Goal: Transaction & Acquisition: Book appointment/travel/reservation

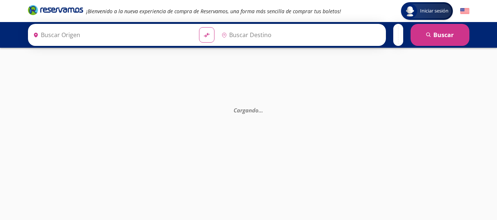
type input "[GEOGRAPHIC_DATA], [GEOGRAPHIC_DATA]"
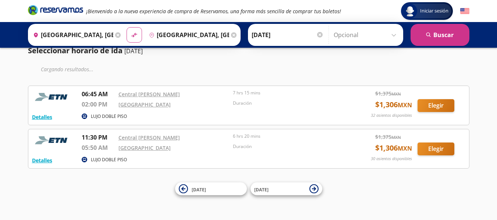
scroll to position [20, 0]
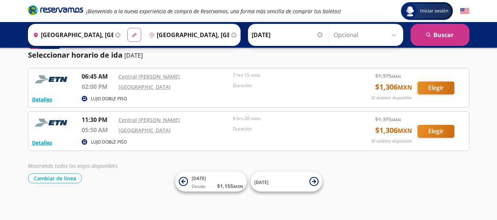
click at [134, 33] on icon "material-symbols:compare-arrows-rounded" at bounding box center [134, 35] width 7 height 7
type input "[GEOGRAPHIC_DATA], [GEOGRAPHIC_DATA]"
click at [60, 34] on input "[GEOGRAPHIC_DATA], [GEOGRAPHIC_DATA]" at bounding box center [71, 35] width 83 height 18
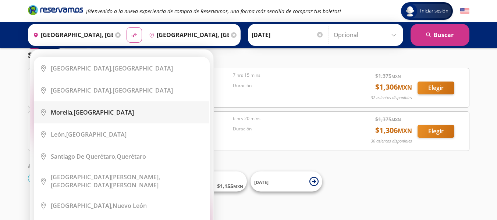
click at [94, 112] on div "[GEOGRAPHIC_DATA], [GEOGRAPHIC_DATA]" at bounding box center [92, 113] width 83 height 8
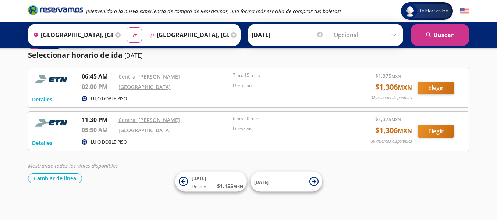
click at [98, 36] on input "[GEOGRAPHIC_DATA], [GEOGRAPHIC_DATA]" at bounding box center [71, 35] width 83 height 18
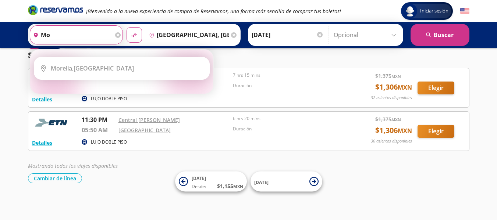
type input "m"
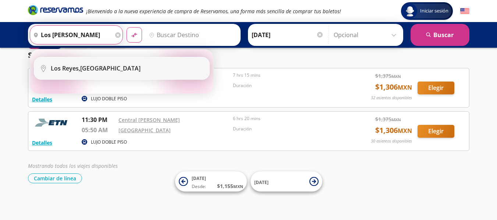
click at [102, 71] on div "[GEOGRAPHIC_DATA][PERSON_NAME], [GEOGRAPHIC_DATA]" at bounding box center [96, 68] width 90 height 8
type input "[GEOGRAPHIC_DATA][PERSON_NAME], [GEOGRAPHIC_DATA]"
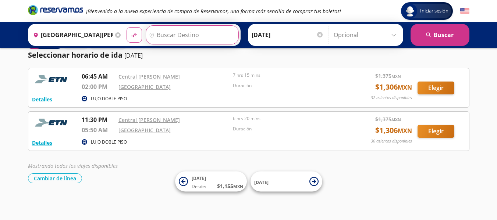
click at [155, 35] on input "Destino" at bounding box center [191, 35] width 91 height 18
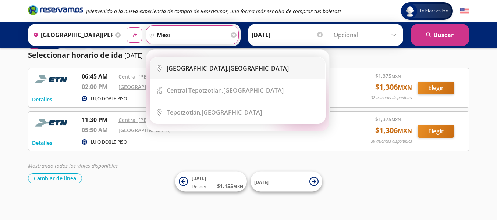
click at [212, 68] on b "[GEOGRAPHIC_DATA]," at bounding box center [198, 68] width 62 height 8
type input "[GEOGRAPHIC_DATA], [GEOGRAPHIC_DATA]"
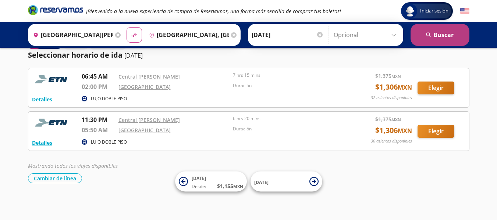
click at [448, 39] on button "search [GEOGRAPHIC_DATA]" at bounding box center [440, 35] width 59 height 22
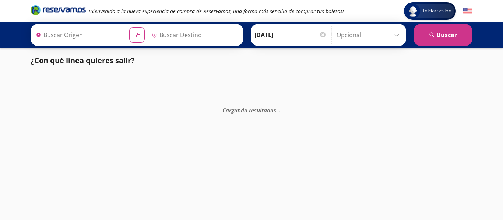
type input "[GEOGRAPHIC_DATA][PERSON_NAME], [GEOGRAPHIC_DATA]"
type input "[GEOGRAPHIC_DATA], [GEOGRAPHIC_DATA]"
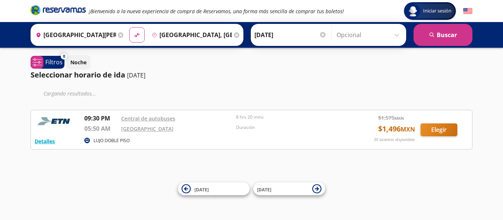
click at [393, 35] on input "Opcional" at bounding box center [369, 35] width 66 height 18
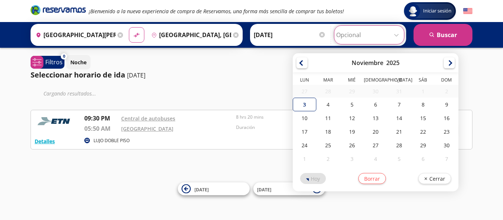
click at [480, 59] on div "Iniciar sesión Iniciar sesión ¡Bienvenido a la nueva experiencia de compra de R…" at bounding box center [251, 110] width 503 height 220
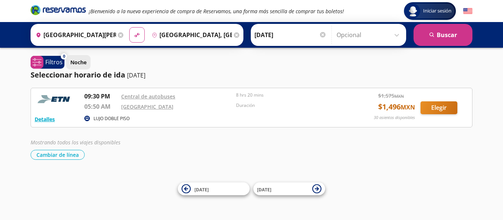
click at [76, 64] on p "Noche" at bounding box center [78, 63] width 16 height 8
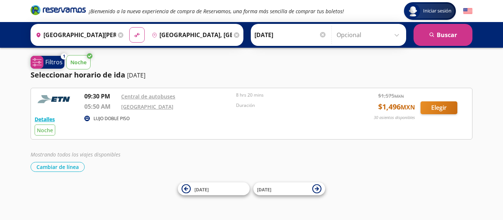
click at [54, 61] on p "Filtros" at bounding box center [53, 62] width 17 height 9
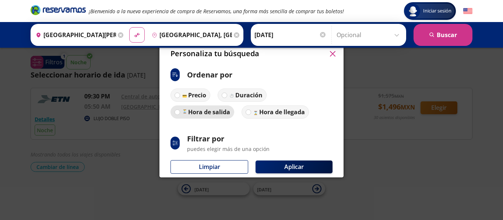
click at [174, 111] on label "Hora de salida" at bounding box center [202, 112] width 64 height 13
click at [175, 111] on input "Hora de salida" at bounding box center [177, 112] width 5 height 5
radio input "true"
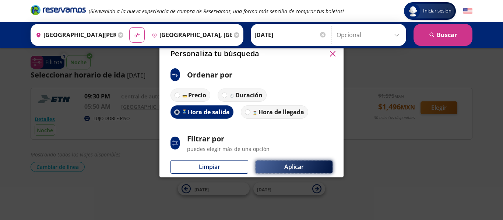
click at [291, 167] on button "Aplicar" at bounding box center [293, 167] width 77 height 13
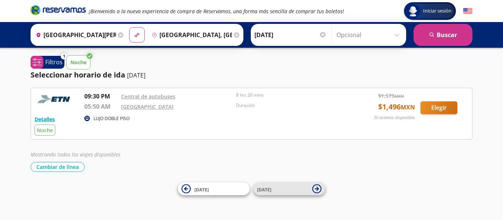
click at [315, 188] on icon at bounding box center [316, 189] width 9 height 9
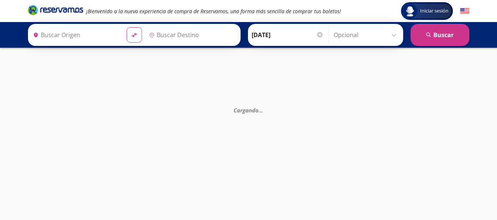
type input "[GEOGRAPHIC_DATA], [GEOGRAPHIC_DATA]"
type input "[GEOGRAPHIC_DATA][PERSON_NAME], [GEOGRAPHIC_DATA]"
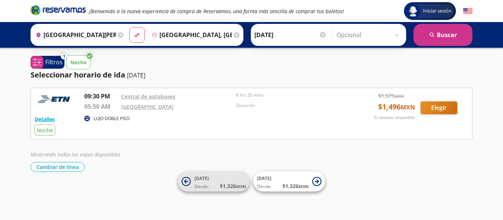
click at [185, 181] on icon at bounding box center [186, 182] width 4 height 4
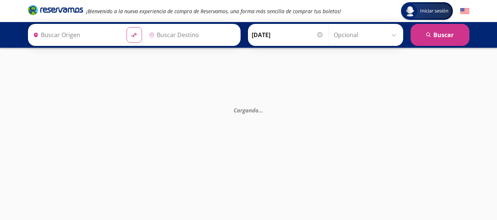
type input "[GEOGRAPHIC_DATA], [GEOGRAPHIC_DATA]"
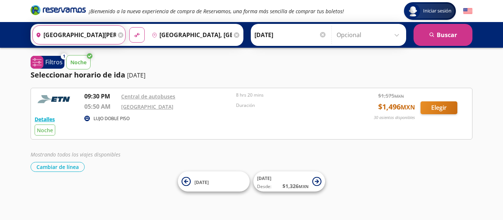
click at [102, 37] on input "[GEOGRAPHIC_DATA][PERSON_NAME], [GEOGRAPHIC_DATA]" at bounding box center [74, 35] width 83 height 18
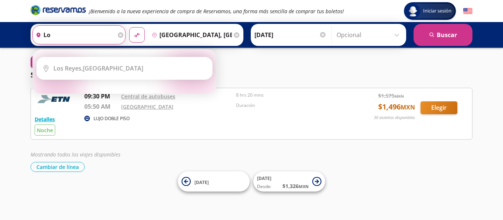
type input "l"
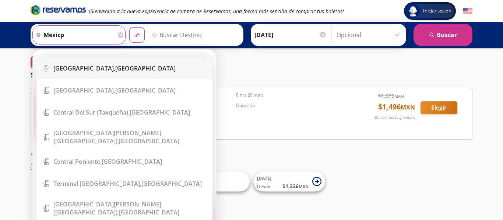
click at [72, 70] on b "[GEOGRAPHIC_DATA]," at bounding box center [84, 68] width 62 height 8
type input "[GEOGRAPHIC_DATA], [GEOGRAPHIC_DATA]"
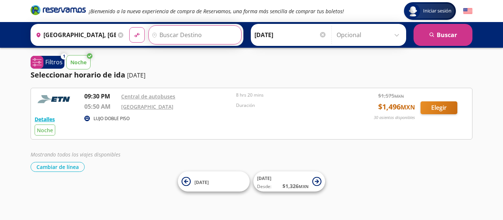
click at [174, 35] on input "Destino" at bounding box center [194, 35] width 91 height 18
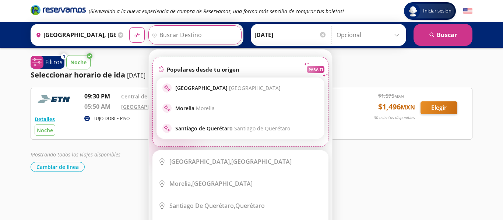
type input "l"
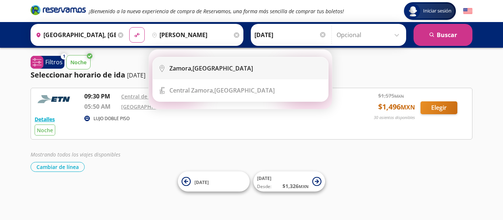
click at [210, 71] on div "[GEOGRAPHIC_DATA], [GEOGRAPHIC_DATA]" at bounding box center [211, 68] width 84 height 8
type input "[GEOGRAPHIC_DATA], [GEOGRAPHIC_DATA]"
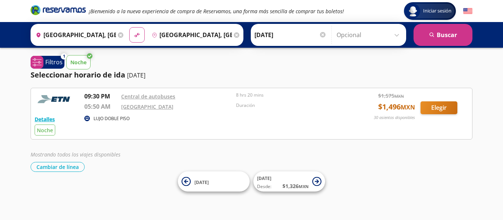
click at [271, 32] on input "[DATE]" at bounding box center [290, 35] width 72 height 18
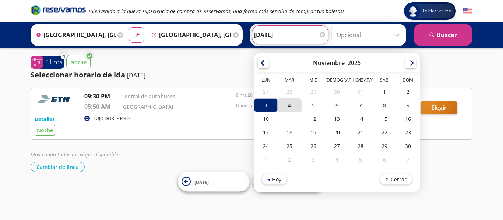
click at [289, 107] on div "4" at bounding box center [290, 106] width 24 height 14
type input "[DATE]"
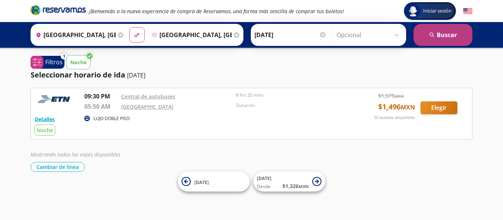
click at [448, 32] on button "search [GEOGRAPHIC_DATA]" at bounding box center [442, 35] width 59 height 22
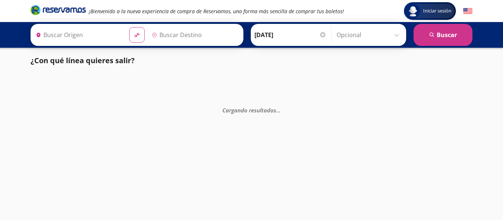
type input "[GEOGRAPHIC_DATA], [GEOGRAPHIC_DATA]"
